Goal: Task Accomplishment & Management: Complete application form

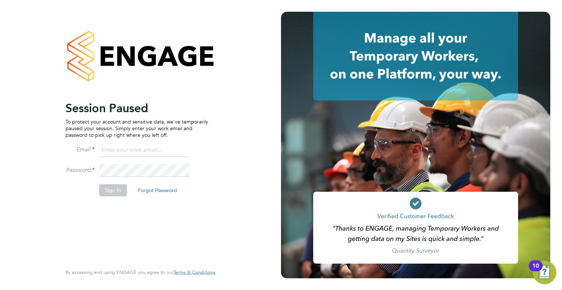
click at [127, 153] on input at bounding box center [144, 150] width 90 height 13
type input "Darren.hartman@regensolutions.co.uk"
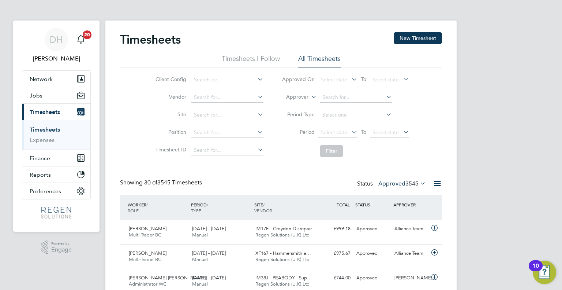
click at [419, 37] on button "New Timesheet" at bounding box center [418, 38] width 48 height 12
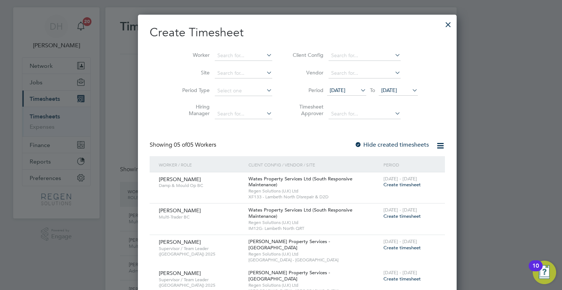
scroll to position [9, 0]
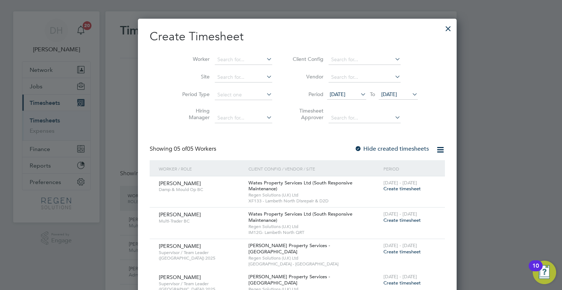
click at [442, 32] on div at bounding box center [448, 26] width 13 height 13
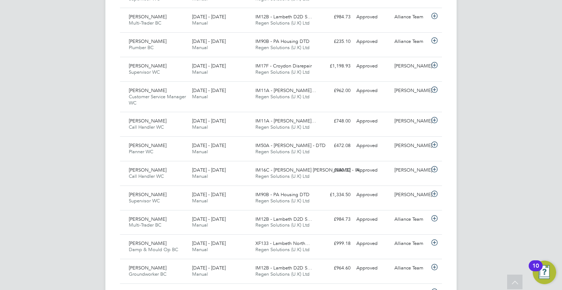
scroll to position [370, 0]
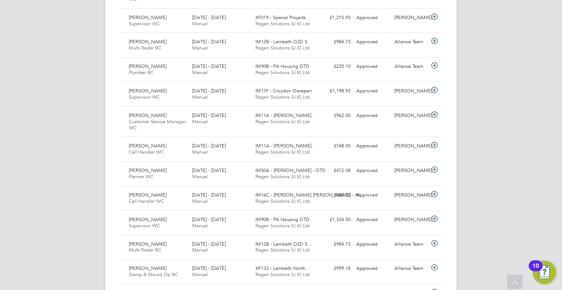
click at [327, 176] on div "[PERSON_NAME] Planner WC [DATE] - [DATE] [DATE] - [DATE] Manual IM50A - [PERSON…" at bounding box center [281, 173] width 322 height 25
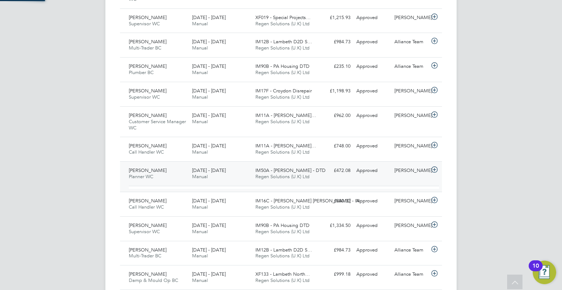
scroll to position [12, 71]
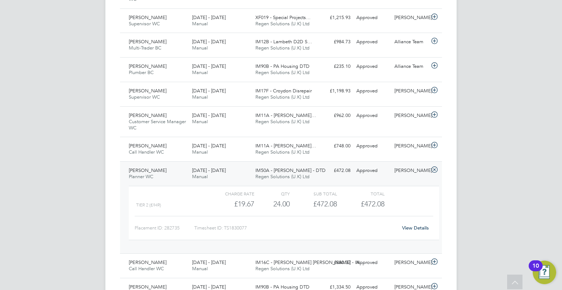
click at [228, 152] on div "[DATE] - [DATE] Manual" at bounding box center [220, 149] width 63 height 18
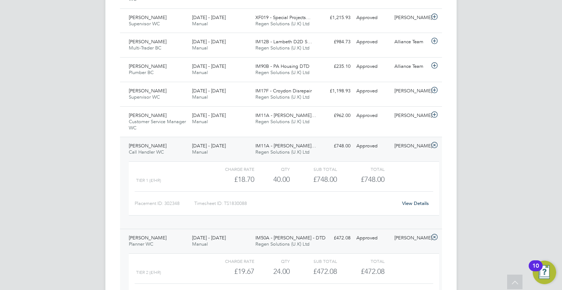
click at [204, 120] on span "Manual" at bounding box center [200, 121] width 16 height 6
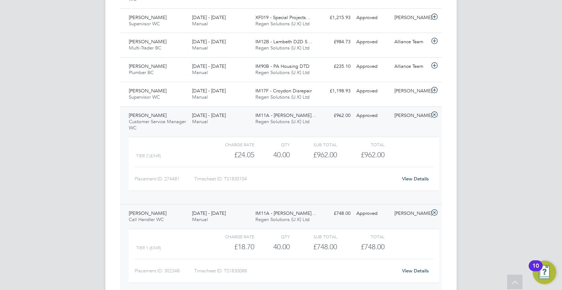
click at [204, 96] on span "Manual" at bounding box center [200, 97] width 16 height 6
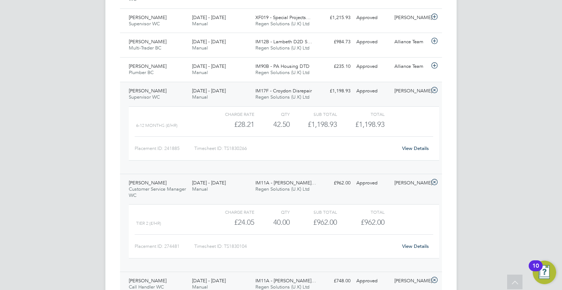
click at [224, 76] on div "[DATE] - [DATE] Manual" at bounding box center [220, 69] width 63 height 18
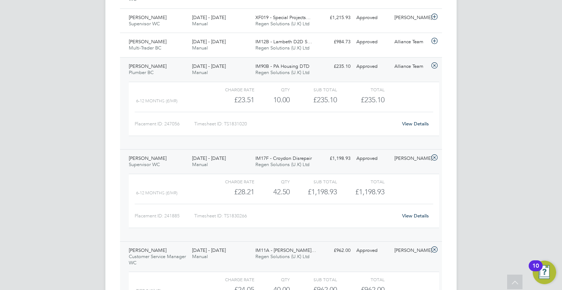
click at [409, 124] on link "View Details" at bounding box center [415, 123] width 27 height 6
click at [248, 37] on div "[DATE] - [DATE] Manual" at bounding box center [220, 45] width 63 height 18
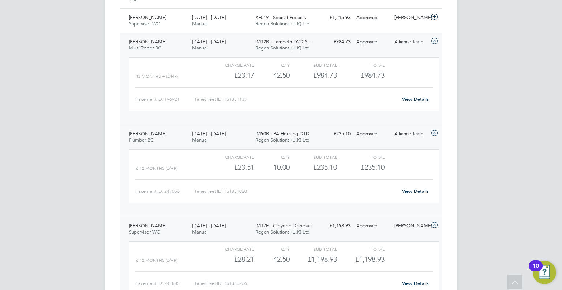
click at [236, 27] on div "[DATE] - [DATE] Manual" at bounding box center [220, 21] width 63 height 18
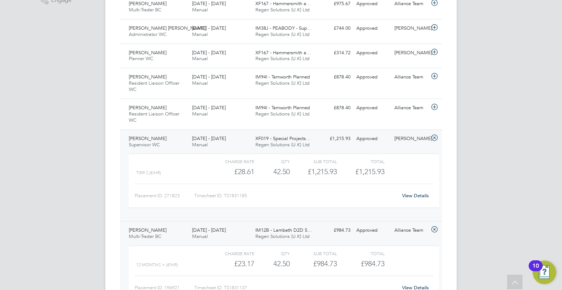
scroll to position [238, 0]
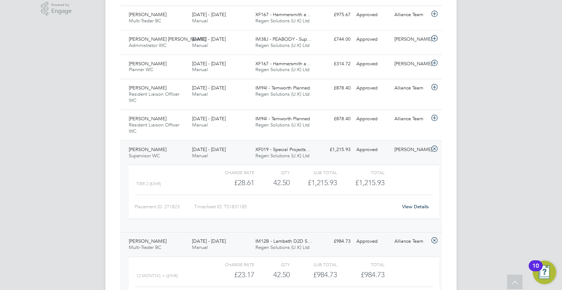
click at [287, 126] on span "Regen Solutions (U.K) Ltd" at bounding box center [283, 125] width 54 height 6
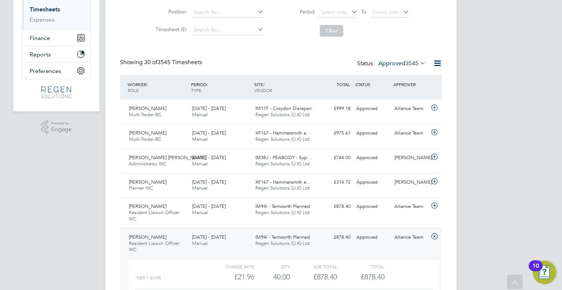
scroll to position [0, 0]
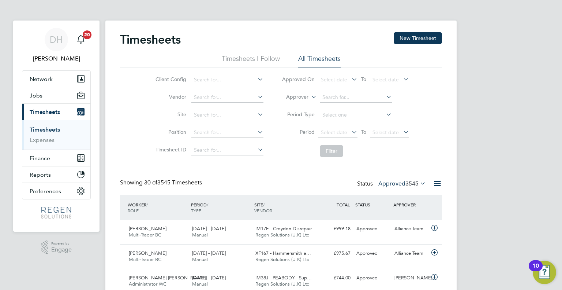
click at [175, 141] on li "Position" at bounding box center [208, 133] width 129 height 18
click at [52, 158] on button "Finance" at bounding box center [56, 158] width 68 height 16
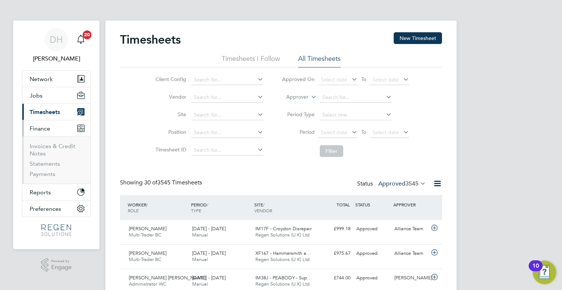
click at [61, 123] on button "Finance" at bounding box center [56, 128] width 68 height 16
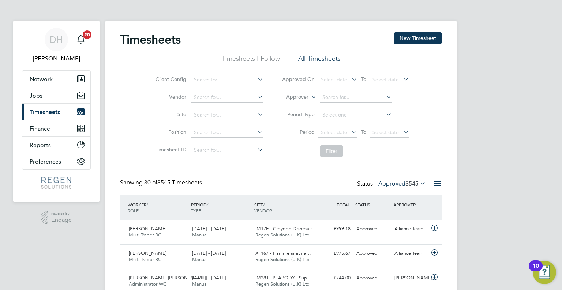
click at [69, 115] on button "Current page: Timesheets" at bounding box center [56, 112] width 68 height 16
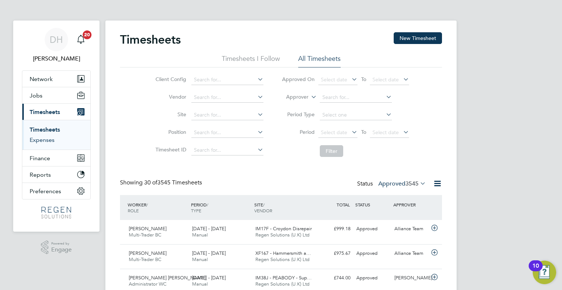
click at [54, 139] on link "Expenses" at bounding box center [42, 139] width 25 height 7
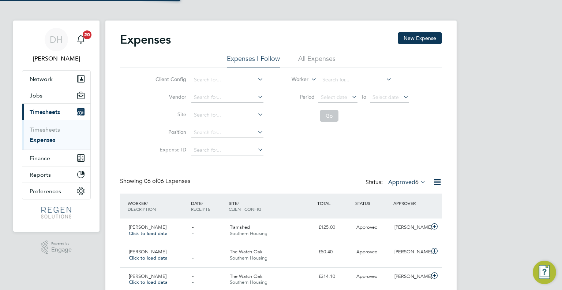
scroll to position [18, 64]
click at [407, 181] on label "Approved 6" at bounding box center [407, 181] width 38 height 7
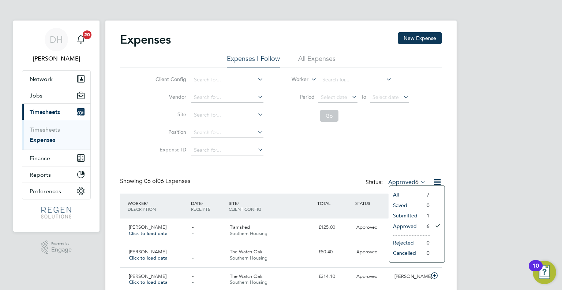
click at [324, 54] on li "All Expenses" at bounding box center [316, 60] width 37 height 13
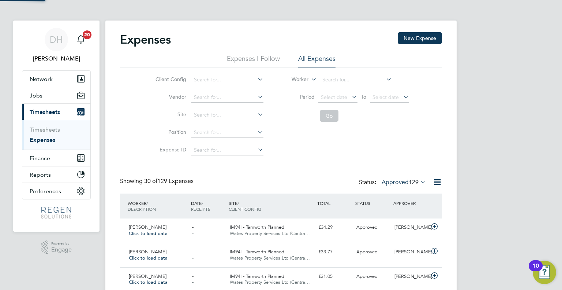
scroll to position [18, 89]
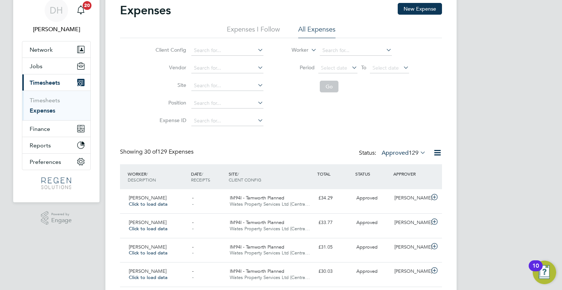
click at [397, 204] on div "[PERSON_NAME] Click to load data - - IM94I - Tamworth Planned Wates Property Se…" at bounding box center [281, 201] width 322 height 24
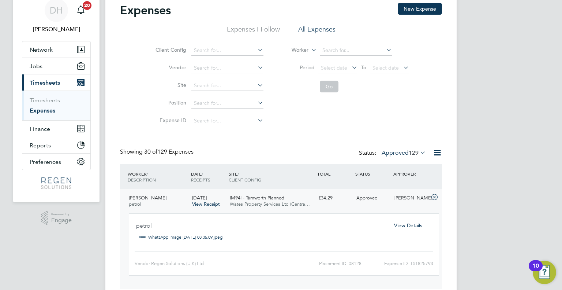
click at [405, 154] on label "Approved 129" at bounding box center [404, 152] width 44 height 7
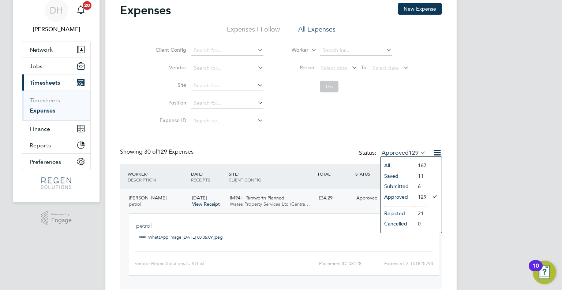
click at [412, 187] on li "Submitted" at bounding box center [398, 186] width 34 height 10
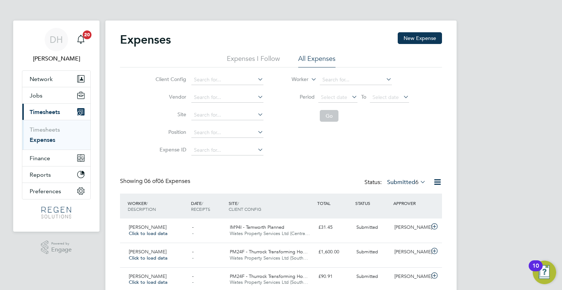
click at [391, 231] on div "Submitted" at bounding box center [373, 227] width 38 height 12
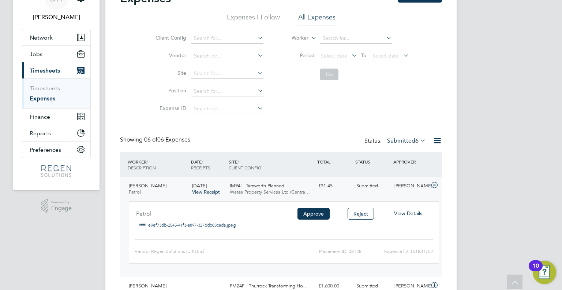
click at [410, 213] on span "View Details" at bounding box center [408, 213] width 28 height 7
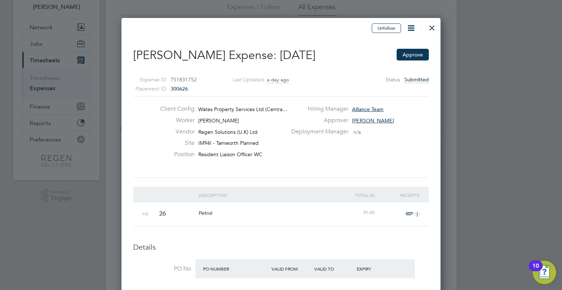
click at [436, 25] on div at bounding box center [432, 25] width 13 height 13
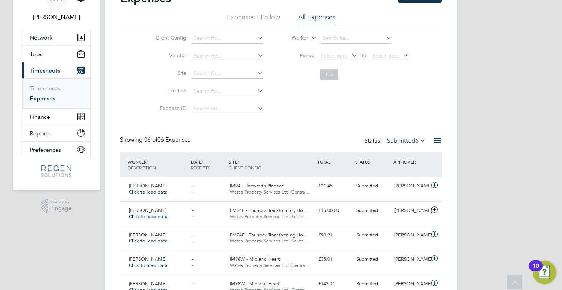
click at [408, 140] on label "Submitted 6" at bounding box center [406, 140] width 39 height 7
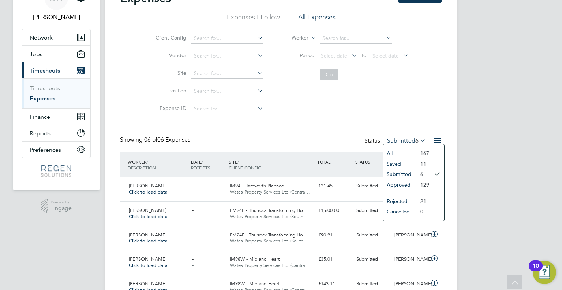
click at [429, 93] on div "Client Config Vendor Site Position Expense ID Worker Period Select date To Sele…" at bounding box center [281, 72] width 322 height 92
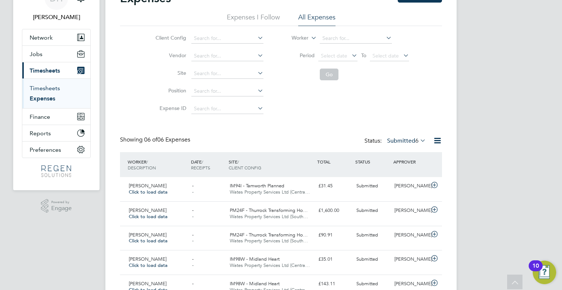
click at [39, 86] on link "Timesheets" at bounding box center [45, 88] width 30 height 7
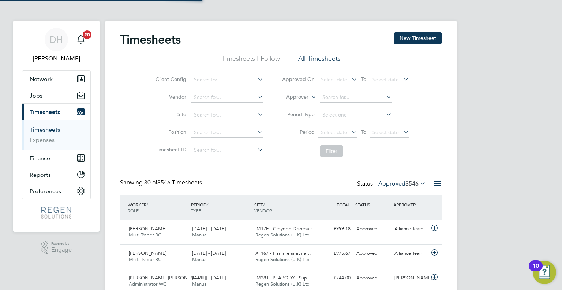
scroll to position [3, 4]
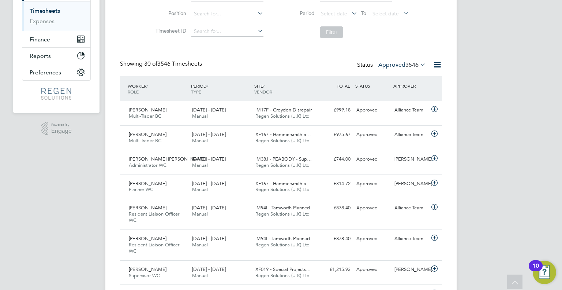
click at [280, 189] on span "Regen Solutions (U.K) Ltd" at bounding box center [283, 189] width 54 height 6
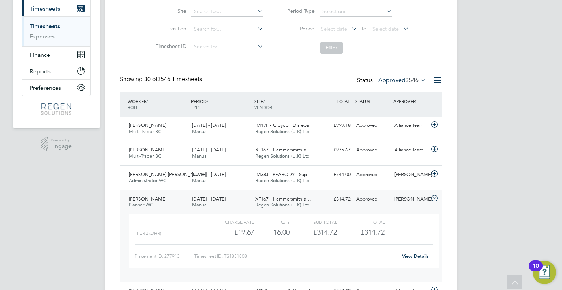
click at [214, 178] on div "[DATE] - [DATE] Manual" at bounding box center [220, 177] width 63 height 18
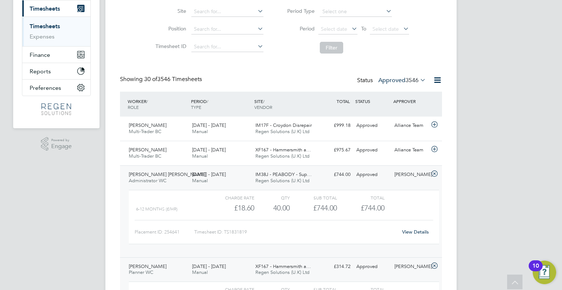
click at [193, 156] on span "Manual" at bounding box center [200, 156] width 16 height 6
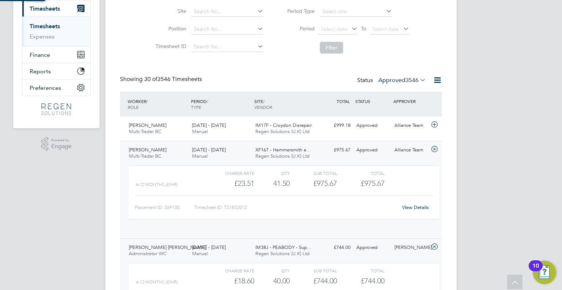
scroll to position [12, 71]
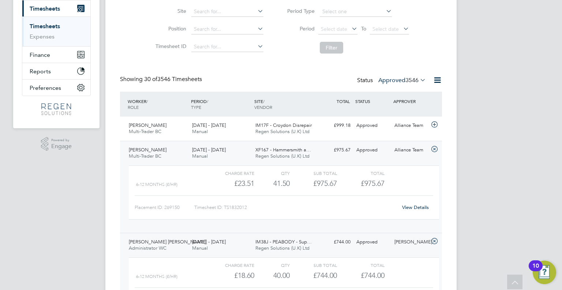
click at [211, 123] on span "[DATE] - [DATE]" at bounding box center [209, 125] width 34 height 6
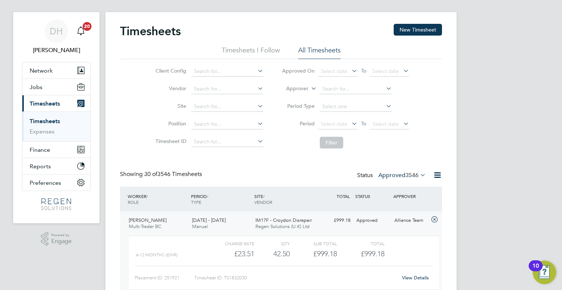
scroll to position [8, 0]
click at [362, 138] on li "Filter" at bounding box center [346, 143] width 146 height 19
click at [425, 28] on button "New Timesheet" at bounding box center [418, 31] width 48 height 12
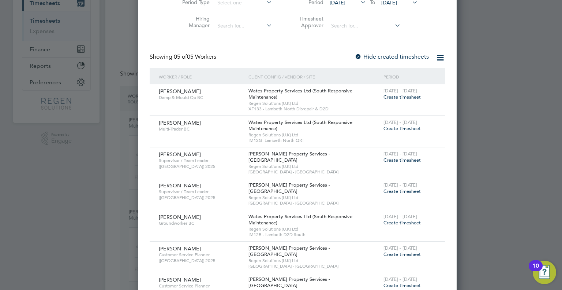
scroll to position [107, 0]
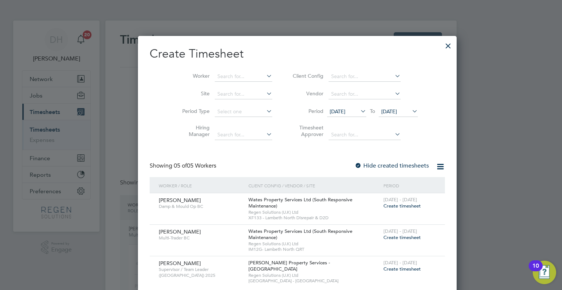
click at [442, 45] on div at bounding box center [448, 43] width 13 height 13
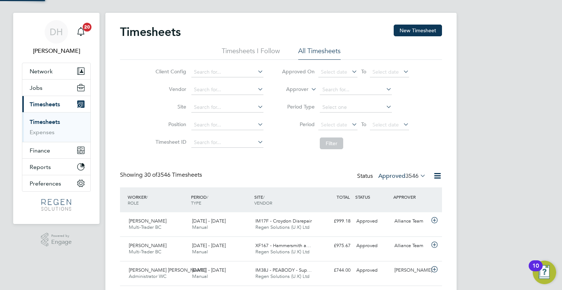
scroll to position [18, 64]
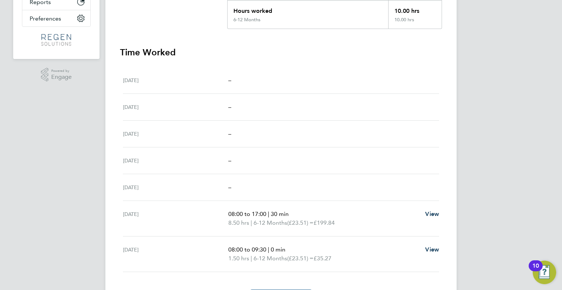
scroll to position [174, 0]
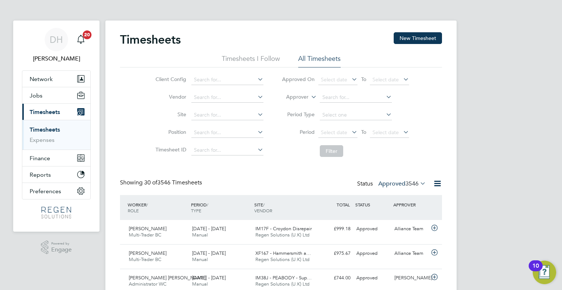
click at [427, 38] on button "New Timesheet" at bounding box center [418, 38] width 48 height 12
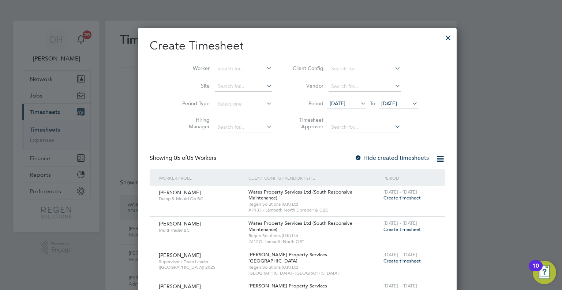
click at [442, 38] on div at bounding box center [448, 35] width 13 height 13
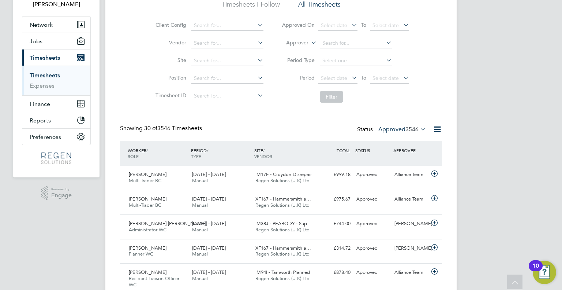
click at [419, 129] on icon at bounding box center [419, 129] width 0 height 10
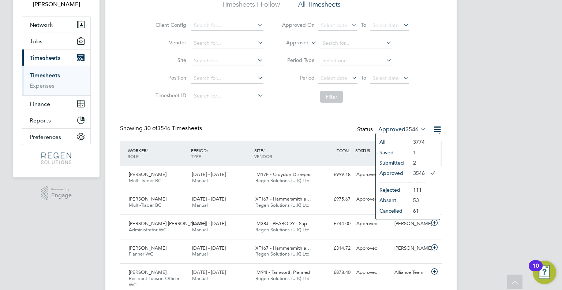
click at [407, 159] on li "Submitted" at bounding box center [393, 162] width 34 height 10
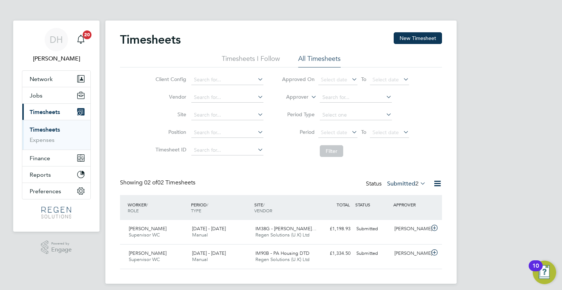
click at [403, 184] on label "Submitted 2" at bounding box center [406, 183] width 39 height 7
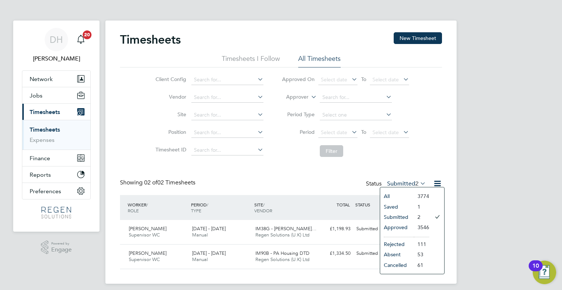
click at [400, 228] on li "Approved" at bounding box center [397, 227] width 34 height 10
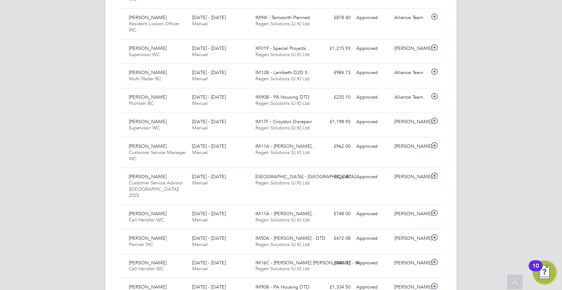
click at [306, 183] on span "Regen Solutions (U.K) Ltd" at bounding box center [283, 182] width 54 height 6
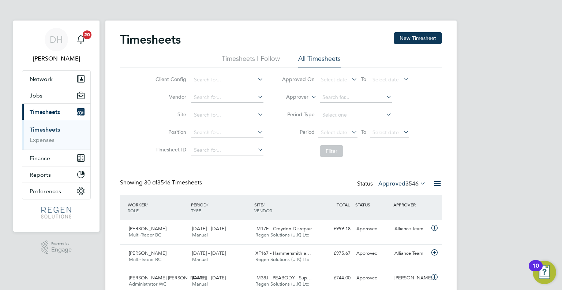
click at [408, 183] on span "3546" at bounding box center [412, 183] width 13 height 7
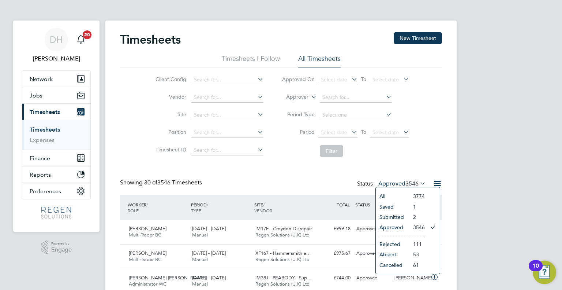
click at [399, 230] on li "Approved" at bounding box center [393, 227] width 34 height 10
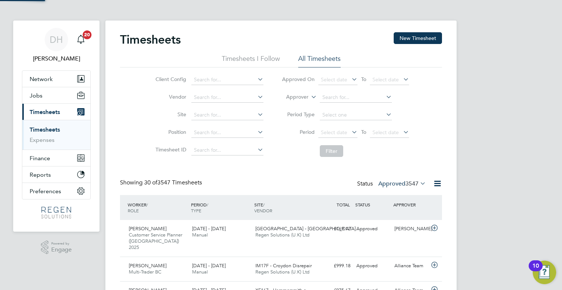
scroll to position [18, 64]
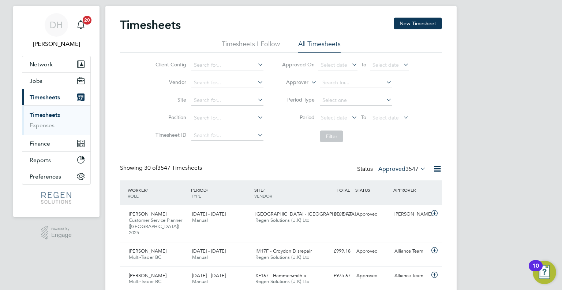
click at [368, 227] on div "Kiyah Sears Customer Service Planner (London) 2025 13 - 19 Sep 2025 13 - 19 Sep…" at bounding box center [281, 223] width 322 height 37
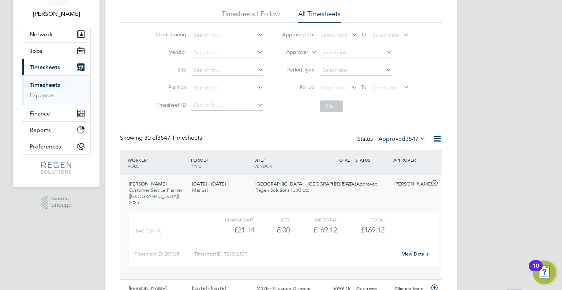
scroll to position [67, 0]
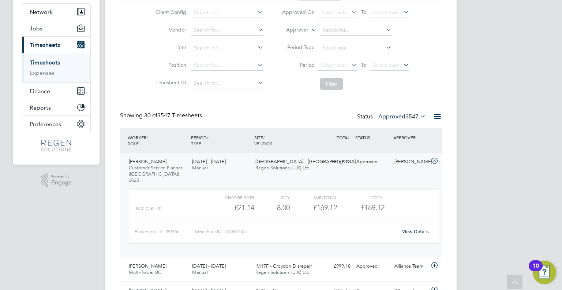
click at [399, 114] on label "Approved 3547" at bounding box center [403, 116] width 48 height 7
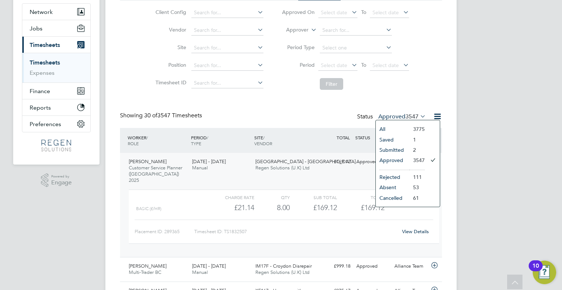
click at [399, 158] on li "Approved" at bounding box center [393, 160] width 34 height 10
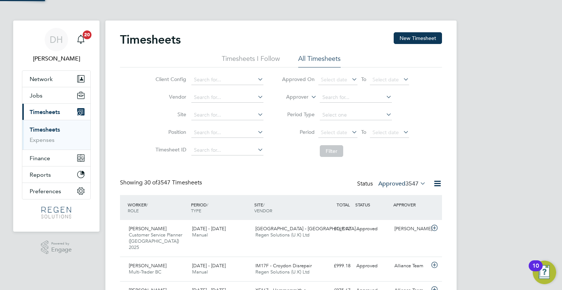
scroll to position [3, 4]
click at [419, 32] on button "New Timesheet" at bounding box center [418, 38] width 48 height 12
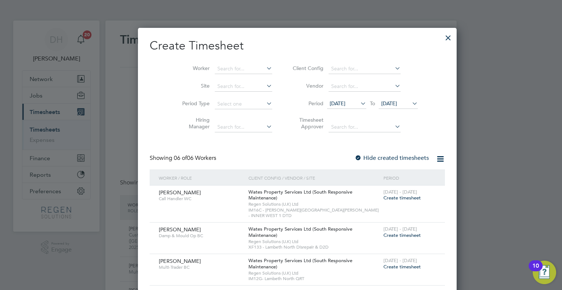
click at [384, 197] on span "Create timesheet" at bounding box center [402, 197] width 37 height 6
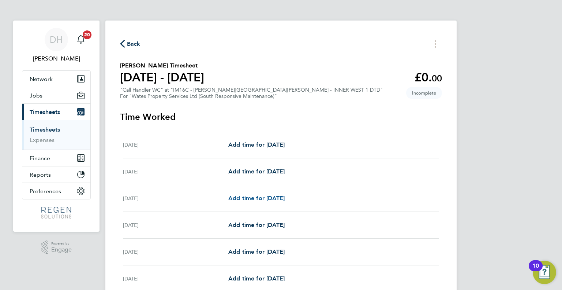
click at [267, 198] on span "Add time for Mon 22 Sep" at bounding box center [256, 197] width 56 height 7
select select "30"
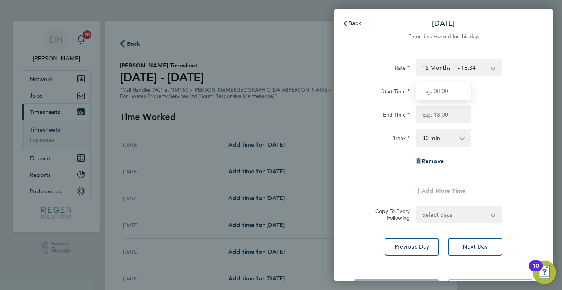
click at [465, 87] on input "Start Time" at bounding box center [444, 91] width 56 height 18
type input "08:00"
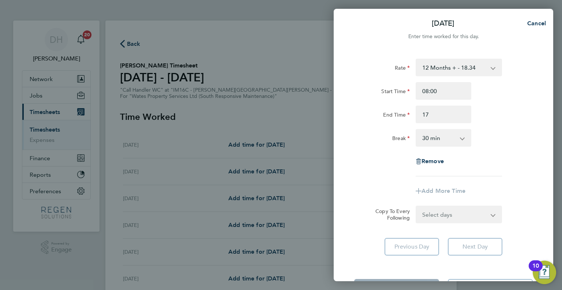
type input "17:00"
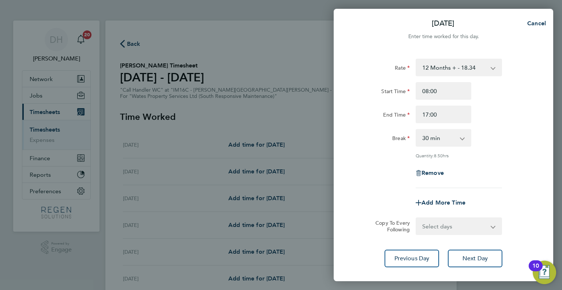
click at [436, 148] on div "Rate 12 Months + - 18.34 Start Time 08:00 End Time 17:00 Break 0 min 15 min 30 …" at bounding box center [443, 123] width 179 height 129
click at [440, 143] on select "0 min 15 min 30 min 45 min 60 min 75 min 90 min" at bounding box center [439, 138] width 45 height 16
select select "60"
click at [417, 130] on select "0 min 15 min 30 min 45 min 60 min 75 min 90 min" at bounding box center [439, 138] width 45 height 16
click at [451, 225] on select "Select days Day Tuesday Wednesday Thursday Friday" at bounding box center [455, 226] width 77 height 16
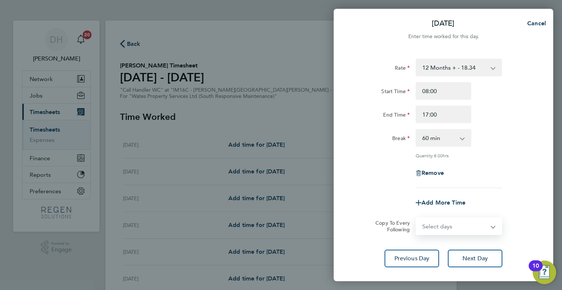
select select "TUE"
click at [417, 218] on select "Select days Day Tuesday Wednesday Thursday Friday" at bounding box center [455, 226] width 77 height 16
select select "2025-09-26"
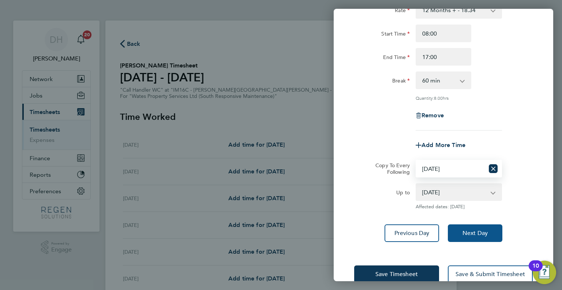
click at [485, 238] on button "Next Day" at bounding box center [475, 233] width 55 height 18
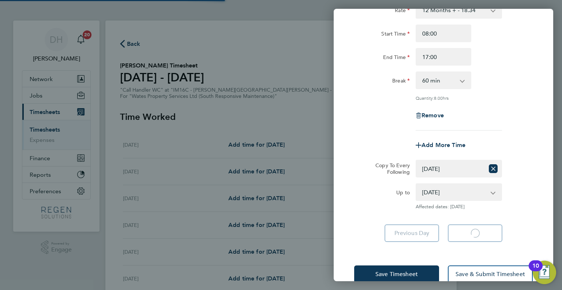
select select "60"
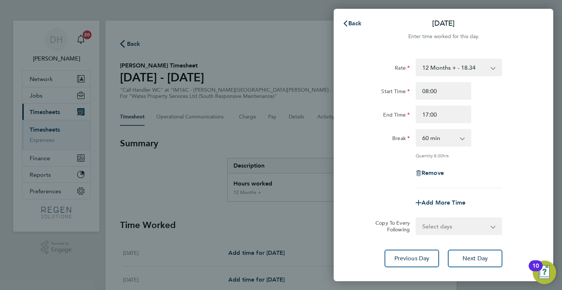
click at [449, 225] on select "Select days Day Wednesday Thursday Friday" at bounding box center [455, 226] width 77 height 16
select select "WED"
click at [417, 218] on select "Select days Day Wednesday Thursday Friday" at bounding box center [455, 226] width 77 height 16
select select "2025-09-26"
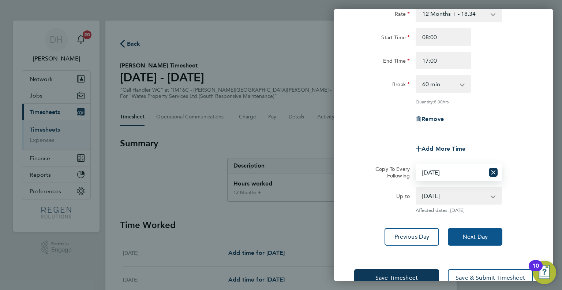
click at [484, 235] on span "Next Day" at bounding box center [475, 236] width 25 height 7
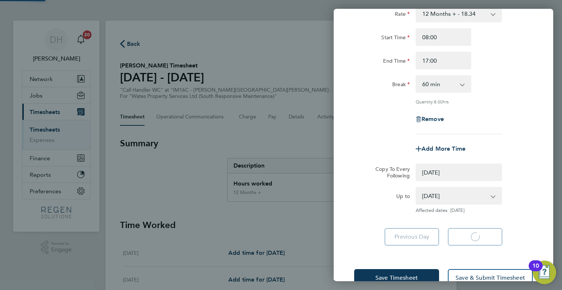
select select "0: null"
select select "60"
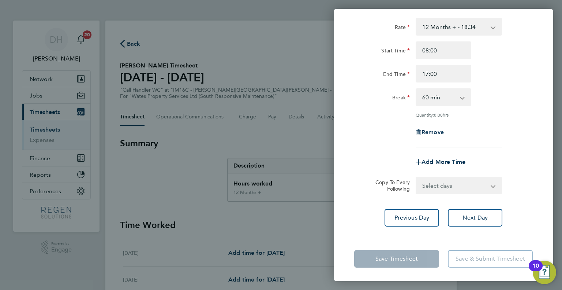
click at [456, 185] on select "Select days Day Thursday Friday" at bounding box center [455, 185] width 77 height 16
select select "THU"
click at [417, 177] on select "Select days Day Thursday Friday" at bounding box center [455, 185] width 77 height 16
select select "2025-09-26"
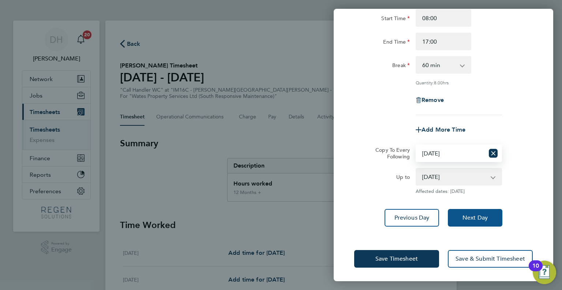
click at [469, 221] on button "Next Day" at bounding box center [475, 218] width 55 height 18
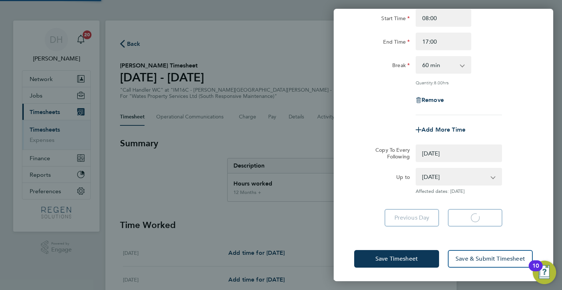
select select "0: null"
select select "60"
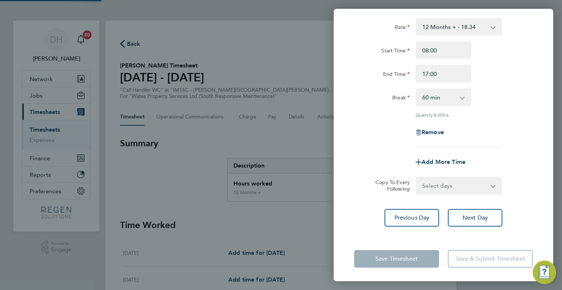
click at [457, 149] on app-timesheet-line-form-group "Rate 12 Months + - 18.34 Start Time 08:00 End Time 17:00 Break 0 min 15 min 30 …" at bounding box center [443, 94] width 179 height 153
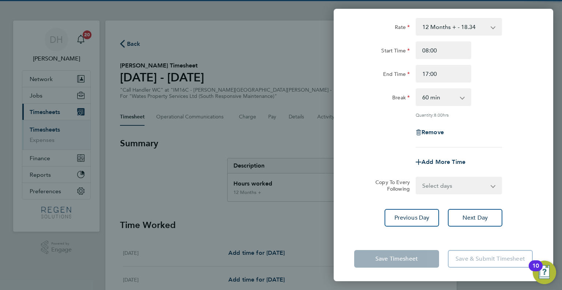
click at [464, 187] on select "Select days Friday" at bounding box center [455, 185] width 77 height 16
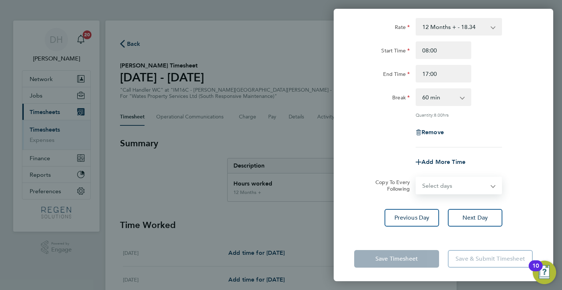
select select "FRI"
click at [417, 177] on select "Select days Friday" at bounding box center [455, 185] width 77 height 16
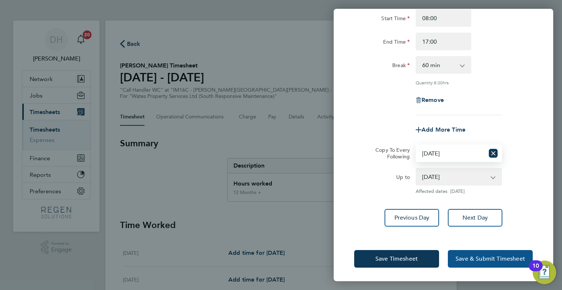
click at [496, 252] on button "Save & Submit Timesheet" at bounding box center [490, 259] width 85 height 18
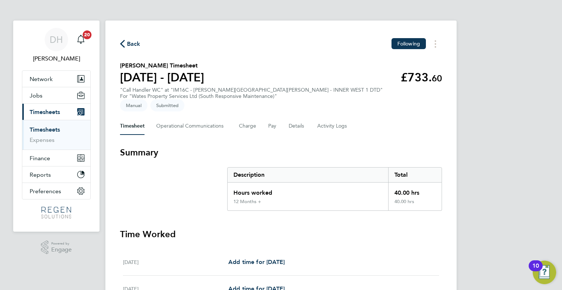
click at [130, 41] on span "Back" at bounding box center [134, 44] width 14 height 9
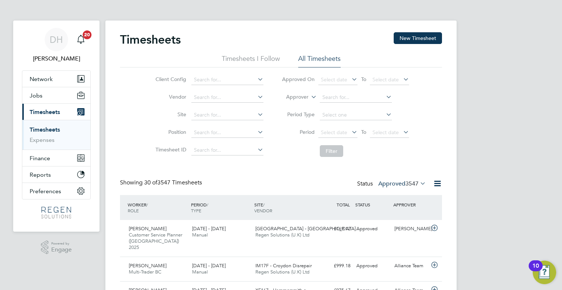
click at [392, 186] on label "Approved 3547" at bounding box center [403, 183] width 48 height 7
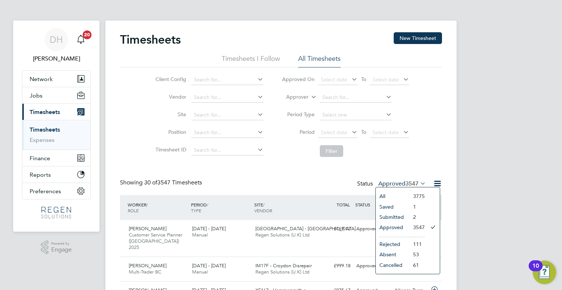
click at [398, 226] on li "Approved" at bounding box center [393, 227] width 34 height 10
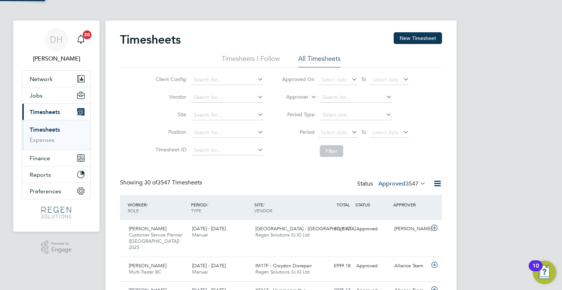
scroll to position [18, 64]
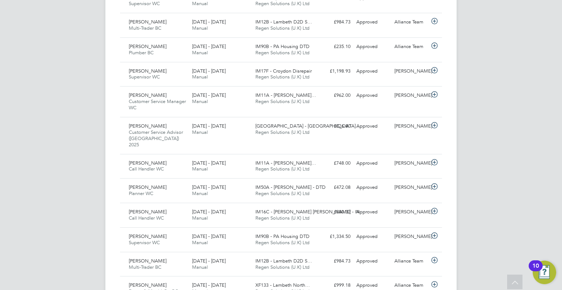
click at [283, 122] on div "Waltham Forest - Ospre… Regen Solutions (U.K) Ltd" at bounding box center [284, 129] width 63 height 18
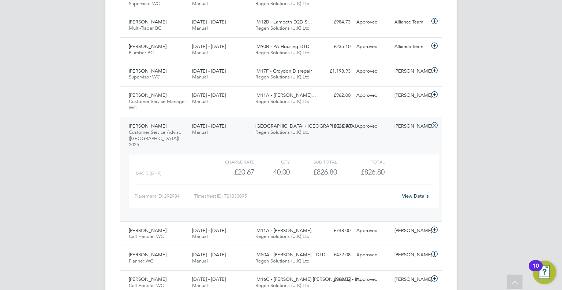
click at [73, 150] on div "DH Darren Hartman Notifications 20 Applications: Network Team Members Businesse…" at bounding box center [281, 138] width 562 height 1131
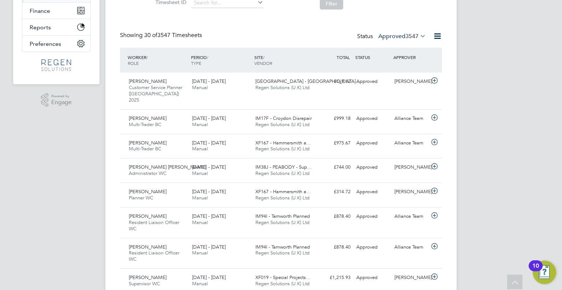
scroll to position [0, 0]
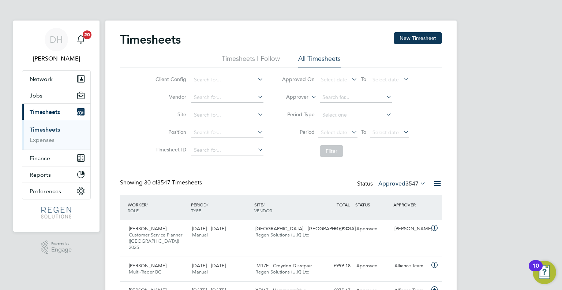
click at [404, 183] on label "Approved 3547" at bounding box center [403, 183] width 48 height 7
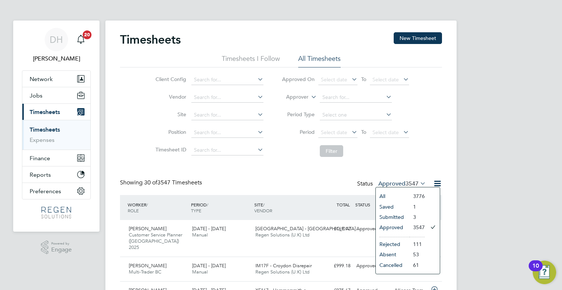
click at [400, 234] on li at bounding box center [395, 235] width 30 height 4
click at [407, 226] on li "Approved" at bounding box center [393, 227] width 34 height 10
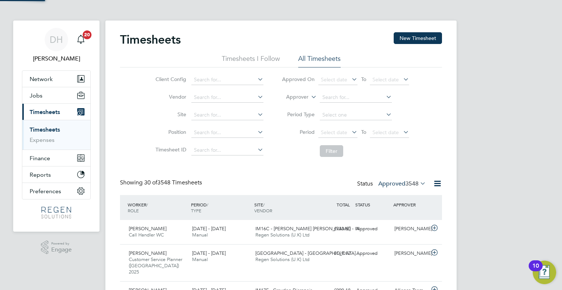
scroll to position [18, 64]
